Goal: Information Seeking & Learning: Learn about a topic

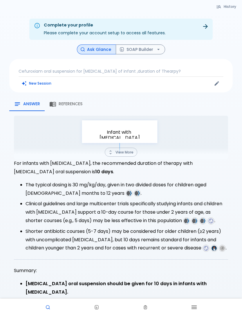
click at [89, 72] on p "Cefuroxiam oral suspension for [MEDICAL_DATA] of infant ,duration of Thearpy?" at bounding box center [121, 71] width 205 height 6
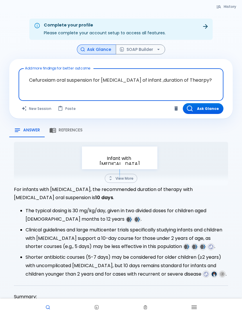
click at [172, 107] on button "Clear" at bounding box center [176, 108] width 9 height 9
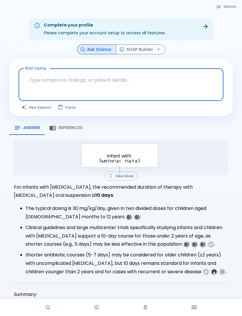
paste textarea "[MEDICAL_DATA]"
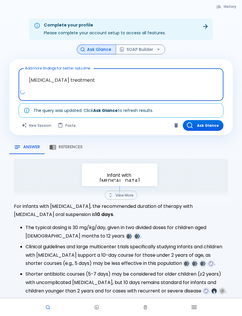
type textarea "[MEDICAL_DATA] treatment"
click at [204, 128] on button "Ask Glance" at bounding box center [203, 125] width 41 height 11
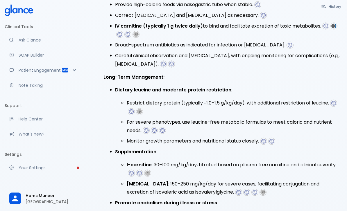
scroll to position [261, 0]
click at [242, 190] on img at bounding box center [254, 192] width 5 height 5
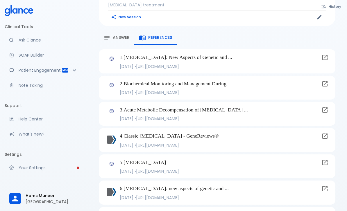
scroll to position [60, 0]
click at [191, 107] on div "3 . Acute Metabolic Decompensation of [MEDICAL_DATA] ... [DATE] • [URL][DOMAIN_…" at bounding box center [219, 114] width 199 height 16
click at [242, 104] on link at bounding box center [325, 110] width 12 height 12
